Goal: Transaction & Acquisition: Purchase product/service

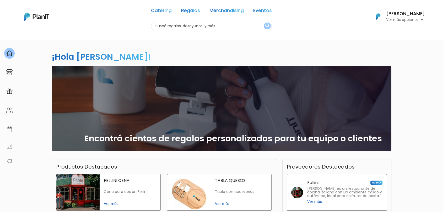
click at [225, 5] on div "Catering Regalos Merchandising Eventos" at bounding box center [211, 11] width 121 height 19
click at [226, 9] on link "Merchandising" at bounding box center [227, 11] width 34 height 6
click at [264, 10] on link "Eventos" at bounding box center [262, 11] width 19 height 6
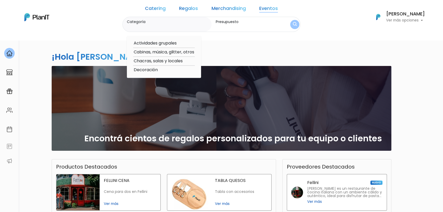
click at [177, 50] on option "Cabinas, música, glitter, otros" at bounding box center [164, 52] width 62 height 7
type input "Cabinas, música, glitter, otros"
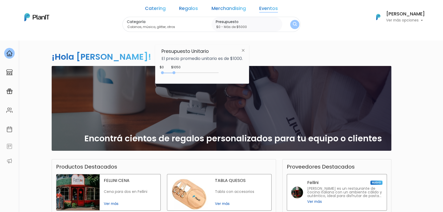
drag, startPoint x: 174, startPoint y: 72, endPoint x: 252, endPoint y: 67, distance: 78.4
click at [246, 72] on div "Presupuesto Unitario El precio promedio unitario es de $1000. $1050 $0 0 : 1050…" at bounding box center [202, 64] width 94 height 39
type input "$0 - Más de $5000"
click at [290, 24] on button "submit" at bounding box center [294, 24] width 9 height 9
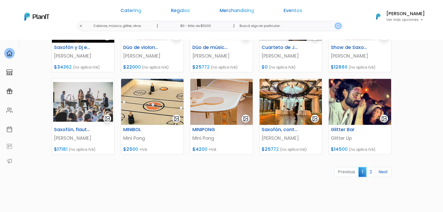
click at [371, 173] on link "2" at bounding box center [370, 172] width 9 height 10
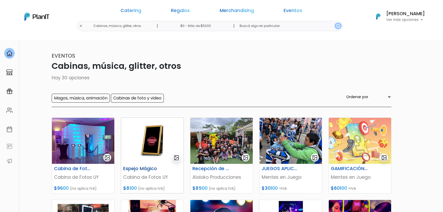
click at [147, 152] on img at bounding box center [152, 141] width 62 height 46
click at [125, 26] on div "Catering Regalos Merchandising Eventos Cabinas, música, glitter, otros | $0 - M…" at bounding box center [222, 16] width 420 height 29
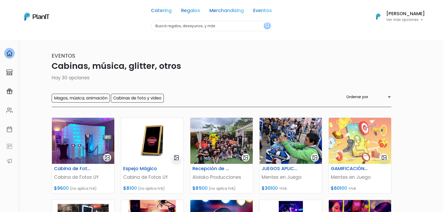
click at [190, 24] on input "text" at bounding box center [211, 26] width 121 height 10
type input "jugos"
click at [264, 23] on button "submit" at bounding box center [267, 26] width 7 height 7
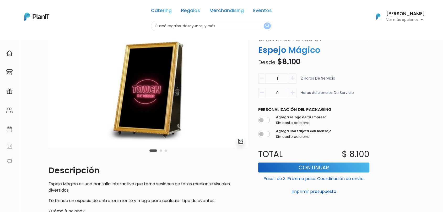
click at [293, 91] on icon "button" at bounding box center [293, 93] width 4 height 5
type input "1"
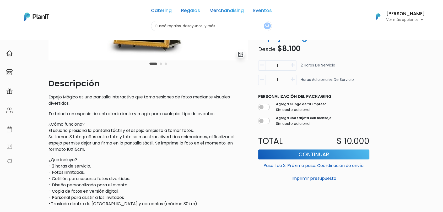
scroll to position [87, 0]
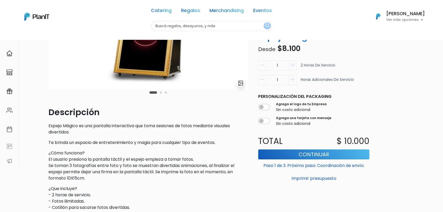
click at [292, 63] on icon "button" at bounding box center [293, 65] width 4 height 5
click at [293, 65] on icon "button" at bounding box center [293, 65] width 4 height 5
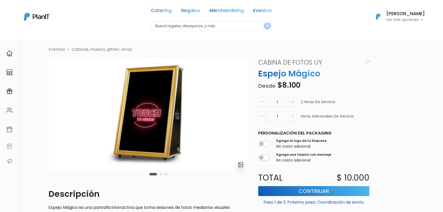
scroll to position [0, 0]
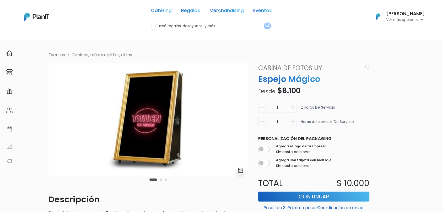
click at [180, 24] on input "text" at bounding box center [211, 26] width 121 height 10
type input "glitter"
click at [264, 23] on button "submit" at bounding box center [267, 26] width 7 height 7
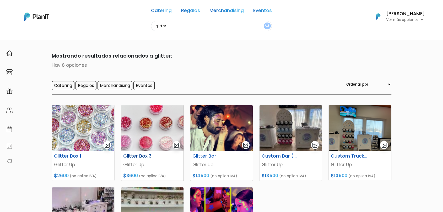
click at [152, 139] on img at bounding box center [152, 128] width 62 height 46
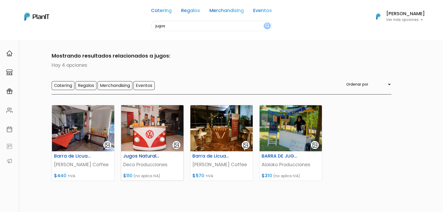
click at [150, 135] on img at bounding box center [152, 128] width 62 height 46
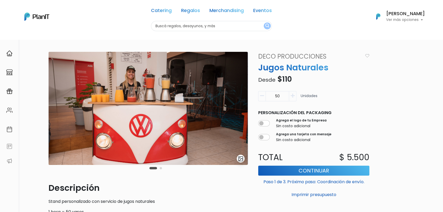
click at [160, 168] on button "Carousel Page 2" at bounding box center [161, 168] width 2 height 2
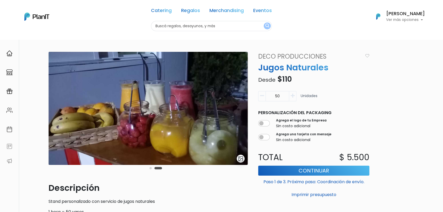
click at [150, 168] on button "Carousel Page 1" at bounding box center [151, 168] width 2 height 2
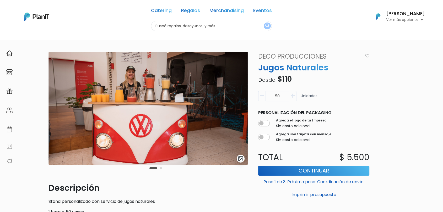
click at [292, 95] on icon "button" at bounding box center [293, 96] width 4 height 5
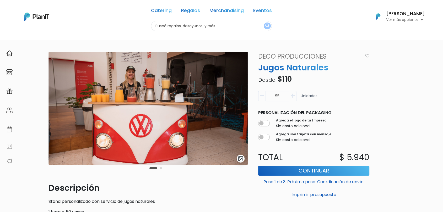
click at [292, 95] on icon "button" at bounding box center [293, 96] width 4 height 5
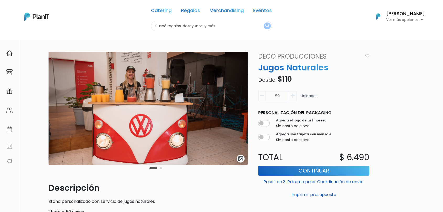
type input "60"
click at [182, 26] on input "text" at bounding box center [211, 26] width 121 height 10
type input "cha"
click at [191, 8] on link "Regalos" at bounding box center [190, 11] width 19 height 6
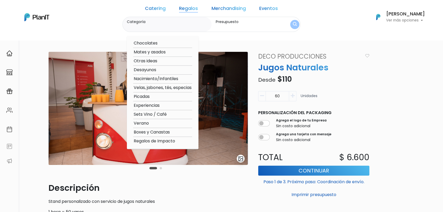
click at [183, 78] on option "Nacimiento/Infantiles" at bounding box center [162, 79] width 59 height 7
type input "Nacimiento/Infantiles"
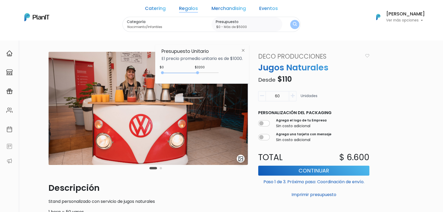
type input "$0 - Más de $5000"
drag, startPoint x: 170, startPoint y: 73, endPoint x: 237, endPoint y: 76, distance: 66.9
click at [237, 76] on div "$3200 $0 0 : 3200 0 3200 0,5000" at bounding box center [202, 74] width 81 height 10
click at [292, 24] on img "submit" at bounding box center [294, 24] width 5 height 7
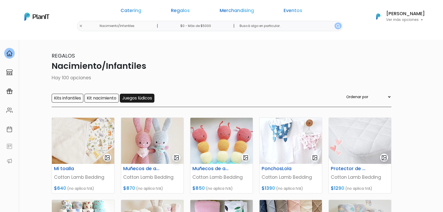
click at [149, 98] on input "Juegos lúdicos" at bounding box center [137, 98] width 35 height 9
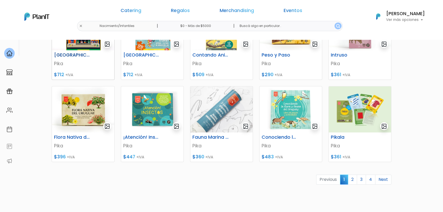
scroll to position [204, 0]
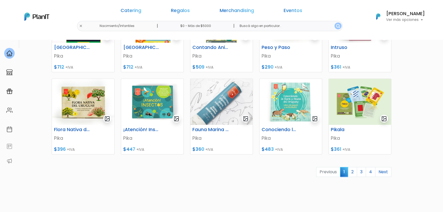
click at [353, 171] on link "2" at bounding box center [352, 172] width 9 height 10
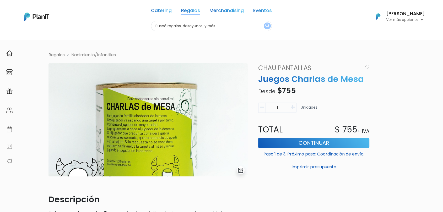
click at [197, 10] on link "Regalos" at bounding box center [190, 11] width 19 height 6
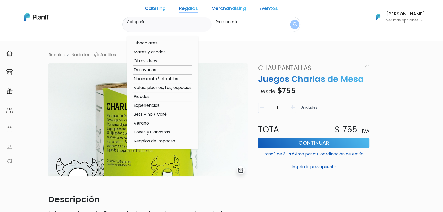
click at [164, 61] on option "Otras ideas" at bounding box center [162, 61] width 59 height 7
type input "Otras ideas"
type input "$0 - $1000"
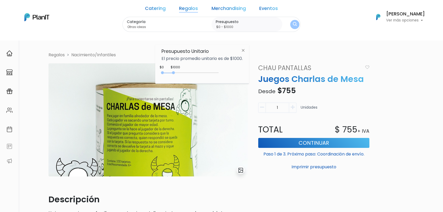
click at [198, 6] on link "Regalos" at bounding box center [188, 9] width 19 height 6
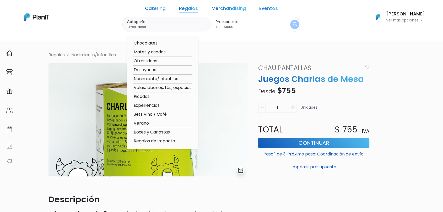
click at [184, 78] on option "Nacimiento/Infantiles" at bounding box center [162, 79] width 59 height 7
type input "Nacimiento/Infantiles"
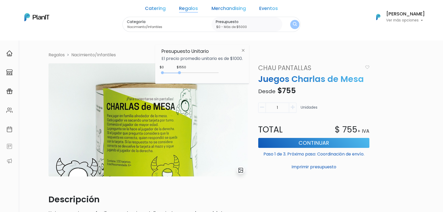
type input "$0 - Más de $5000"
drag, startPoint x: 175, startPoint y: 74, endPoint x: 223, endPoint y: 75, distance: 48.0
click at [223, 75] on div "$1550 $0 0 : 1550 0 1550 0,5000" at bounding box center [202, 74] width 81 height 10
click at [290, 24] on div "Categoría Nacimiento/Infantiles Chocolates Mates y asados Otras ideas Desayunos…" at bounding box center [212, 24] width 178 height 15
click at [290, 17] on form "Categoría Nacimiento/Infantiles Chocolates Mates y asados Otras ideas Desayunos…" at bounding box center [212, 24] width 178 height 15
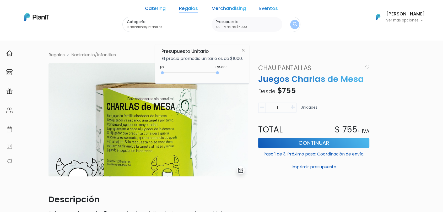
click at [292, 25] on img "submit" at bounding box center [295, 24] width 6 height 7
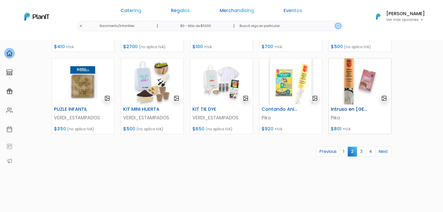
scroll to position [233, 0]
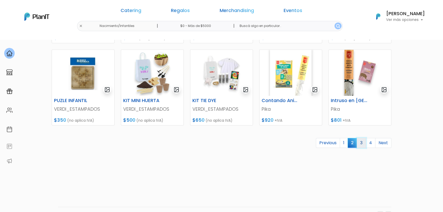
click at [360, 145] on link "3" at bounding box center [361, 143] width 9 height 10
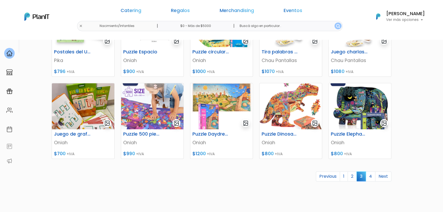
scroll to position [204, 0]
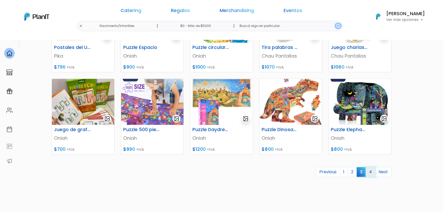
click at [373, 173] on link "4" at bounding box center [371, 172] width 10 height 10
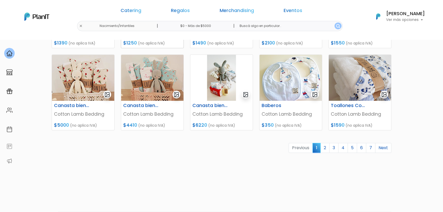
scroll to position [233, 0]
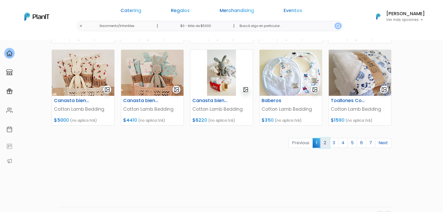
click at [324, 143] on link "2" at bounding box center [325, 143] width 9 height 10
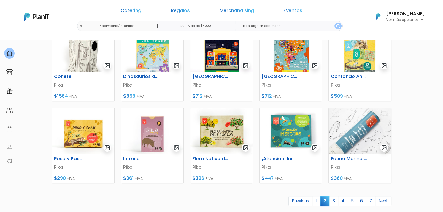
scroll to position [204, 0]
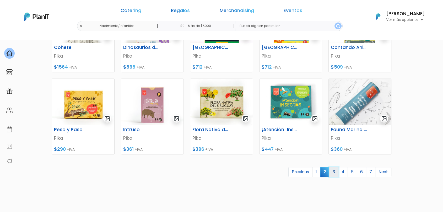
click at [335, 173] on link "3" at bounding box center [333, 172] width 9 height 10
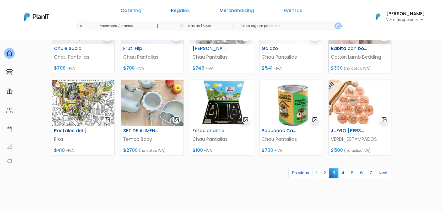
scroll to position [204, 0]
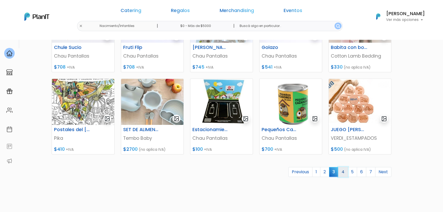
click at [345, 173] on link "4" at bounding box center [343, 172] width 10 height 10
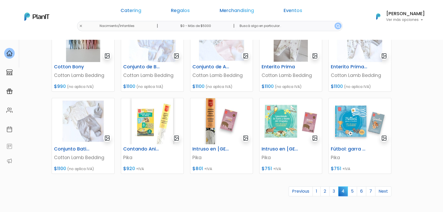
scroll to position [233, 0]
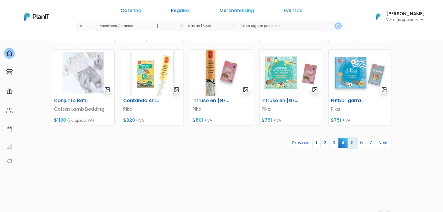
click at [354, 145] on link "5" at bounding box center [352, 143] width 9 height 10
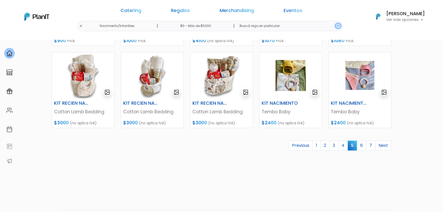
scroll to position [233, 0]
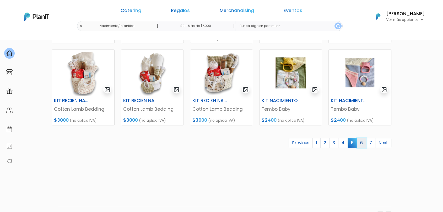
click at [361, 144] on link "6" at bounding box center [361, 143] width 9 height 10
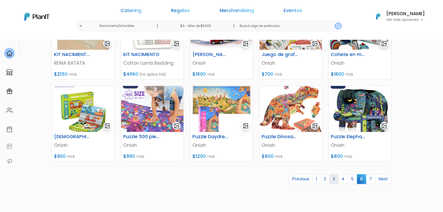
scroll to position [204, 0]
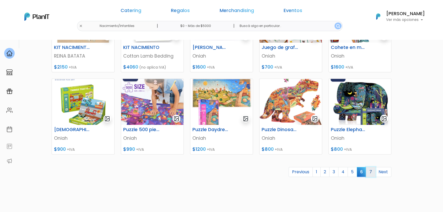
click at [370, 172] on link "7" at bounding box center [370, 172] width 9 height 10
